Goal: Communication & Community: Ask a question

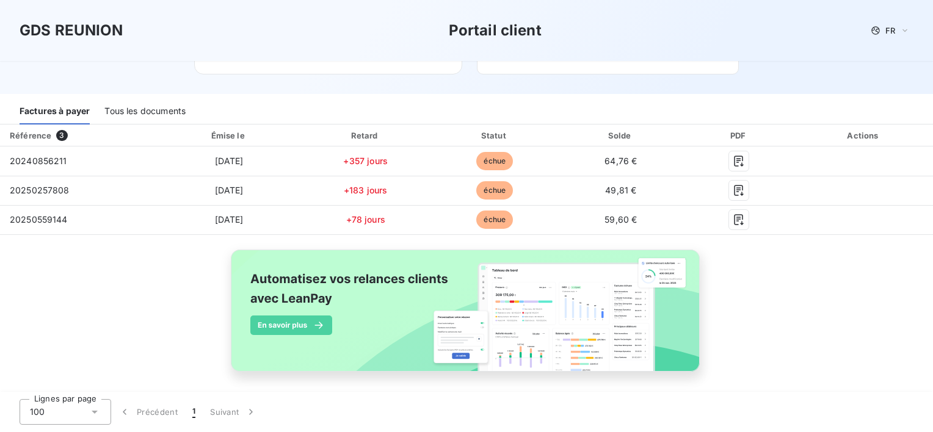
scroll to position [133, 0]
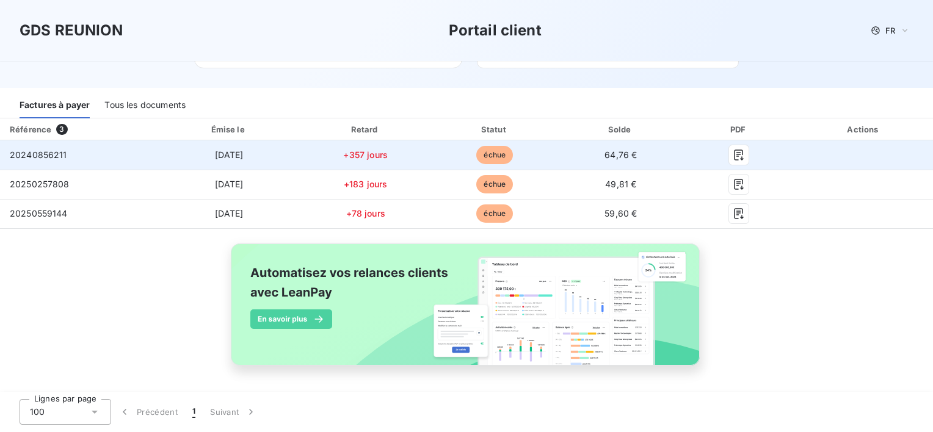
click at [795, 157] on td at bounding box center [864, 154] width 138 height 29
click at [602, 160] on td "64,76 €" at bounding box center [620, 154] width 124 height 29
click at [492, 149] on span "échue" at bounding box center [494, 155] width 37 height 18
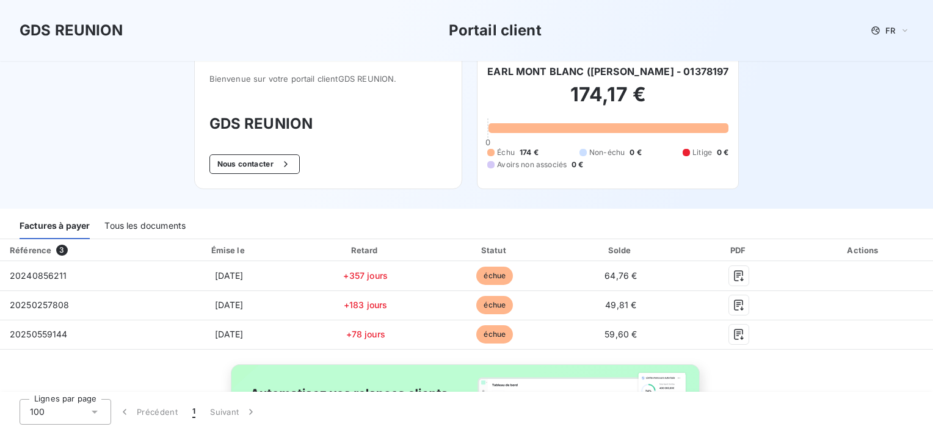
scroll to position [11, 0]
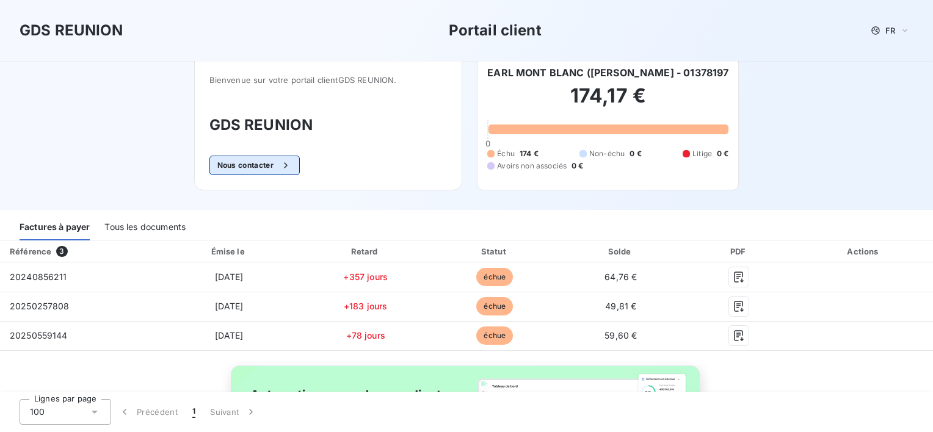
click at [240, 170] on button "Nous contacter" at bounding box center [254, 166] width 90 height 20
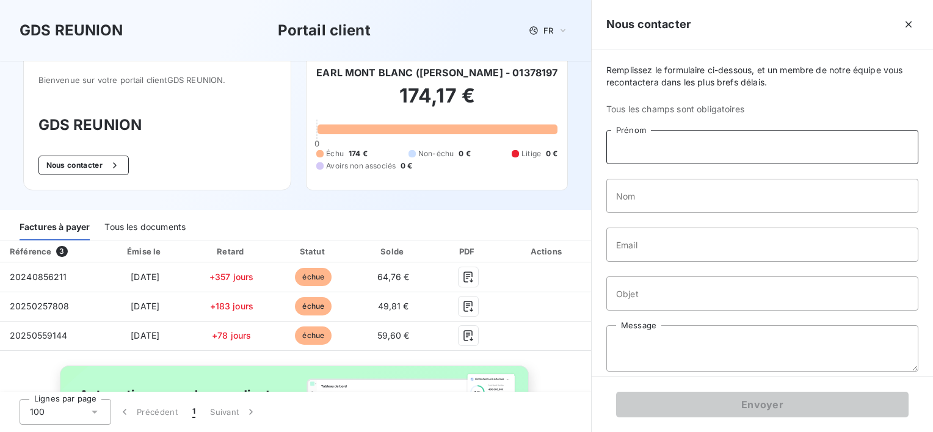
click at [679, 149] on input "Prénom" at bounding box center [762, 147] width 312 height 34
type input "[PERSON_NAME]"
type input "[EMAIL_ADDRESS][DOMAIN_NAME]"
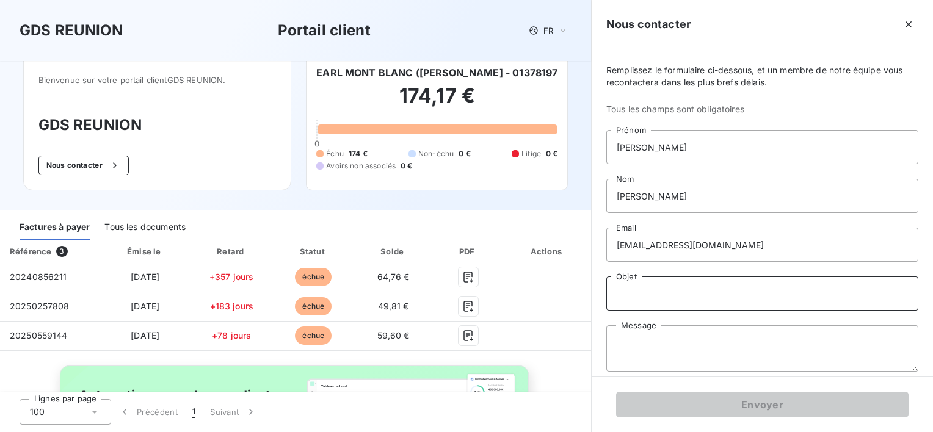
click at [662, 295] on input "Objet" at bounding box center [762, 293] width 312 height 34
type input "facture réglé"
click at [665, 337] on textarea "Message" at bounding box center [762, 348] width 312 height 46
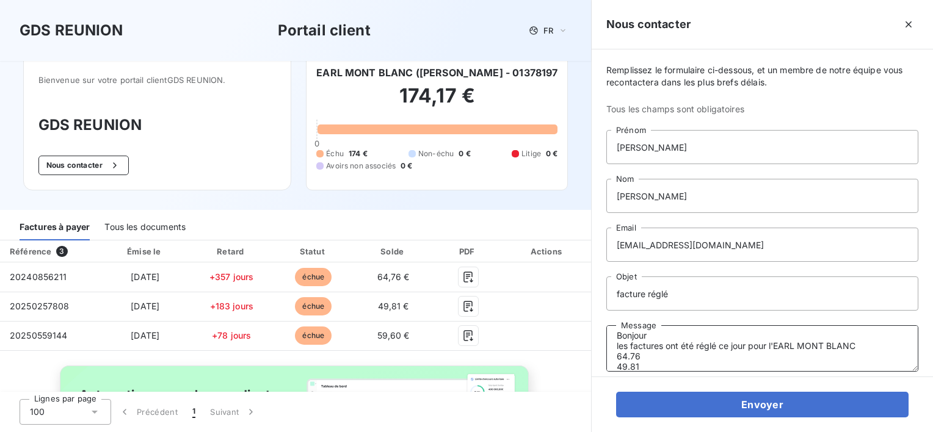
scroll to position [18, 0]
click at [749, 334] on textarea "Bonjour les factures ont été réglé ce jour pour l'EARL MONT BLANC 64.76 49.81 5…" at bounding box center [762, 348] width 312 height 46
click at [693, 362] on textarea "Bonjour les factures ont été réglé ce jour [DATE] pour l'EARL MONT BLANC 64.76 …" at bounding box center [762, 348] width 312 height 46
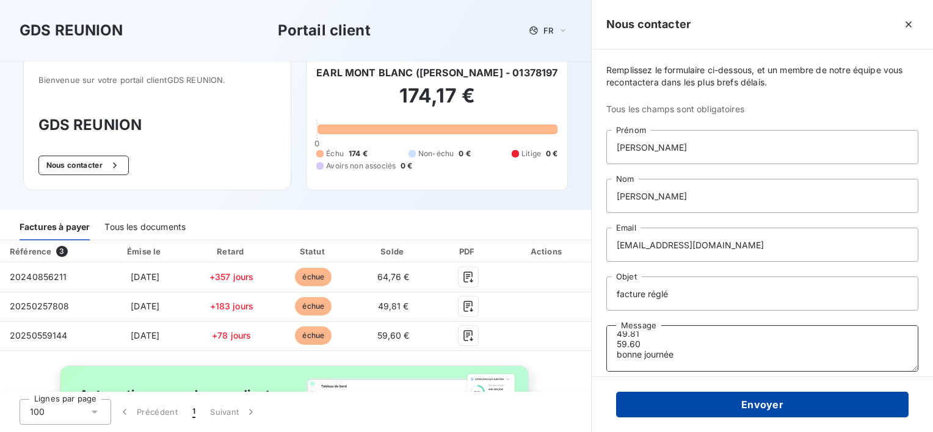
type textarea "Bonjour les factures ont été réglé ce jour [DATE] pour l'EARL MONT BLANC 64.76 …"
click at [705, 392] on button "Envoyer" at bounding box center [762, 405] width 292 height 26
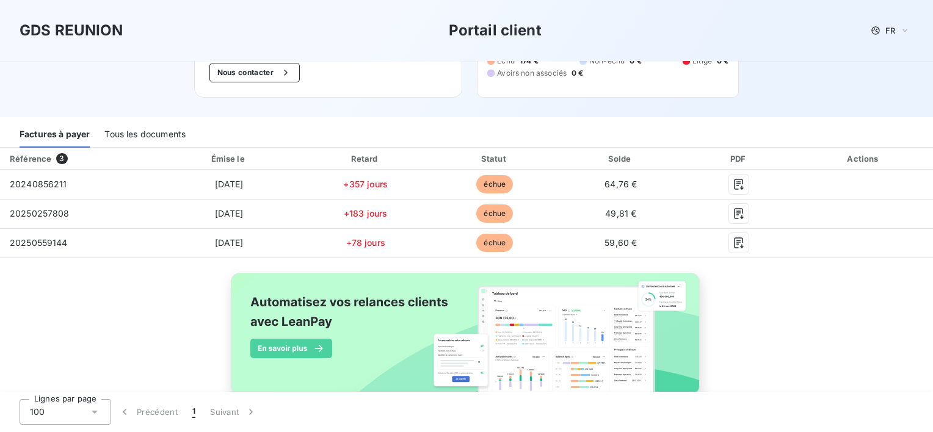
scroll to position [133, 0]
